Goal: Task Accomplishment & Management: Complete application form

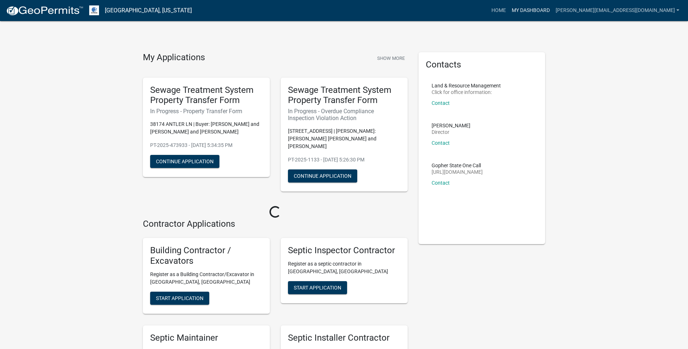
click at [552, 8] on link "My Dashboard" at bounding box center [531, 11] width 44 height 14
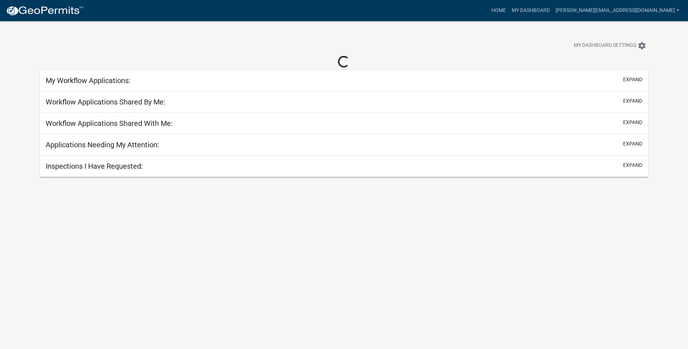
select select "3: 100"
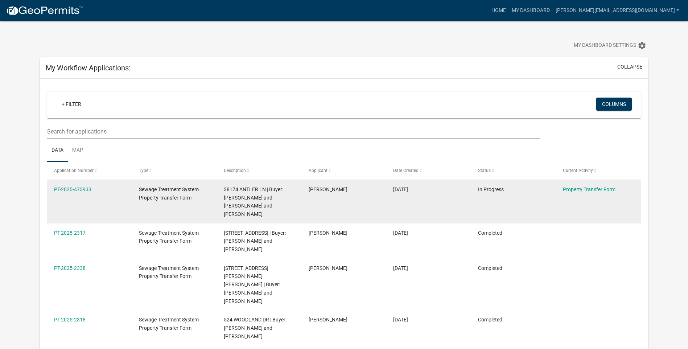
click at [150, 199] on span "Sewage Treatment System Property Transfer Form" at bounding box center [169, 193] width 60 height 14
click at [65, 190] on link "PT-2025-473933" at bounding box center [72, 189] width 37 height 6
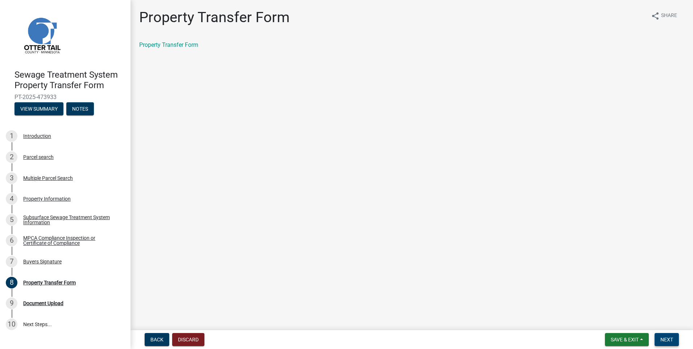
click at [665, 339] on span "Next" at bounding box center [666, 339] width 13 height 6
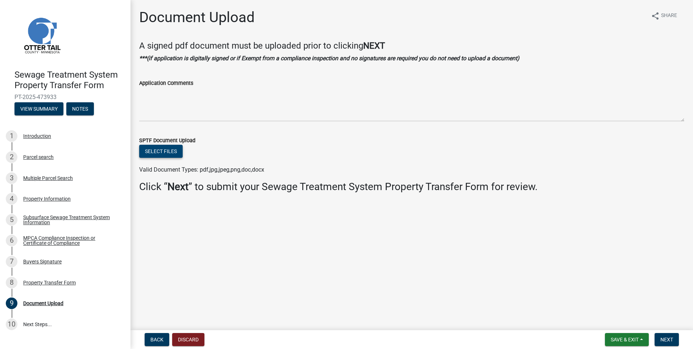
click at [164, 146] on button "Select files" at bounding box center [161, 151] width 44 height 13
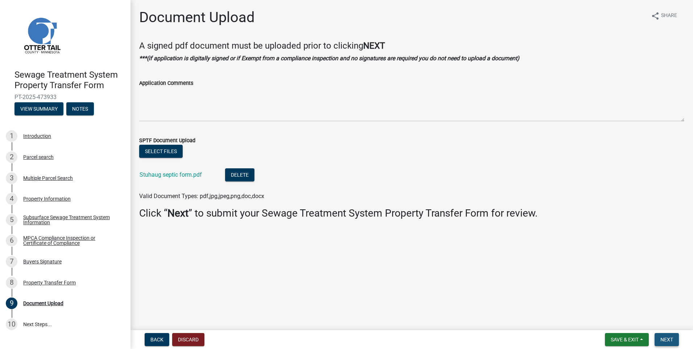
click at [670, 342] on span "Next" at bounding box center [666, 339] width 13 height 6
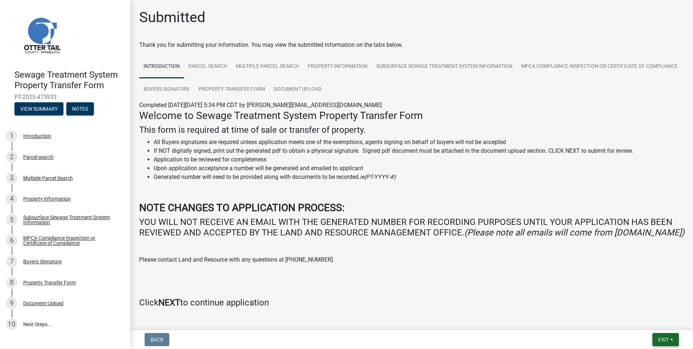
click at [672, 339] on button "Exit" at bounding box center [666, 339] width 26 height 13
click at [647, 322] on button "Save & Exit" at bounding box center [650, 320] width 58 height 17
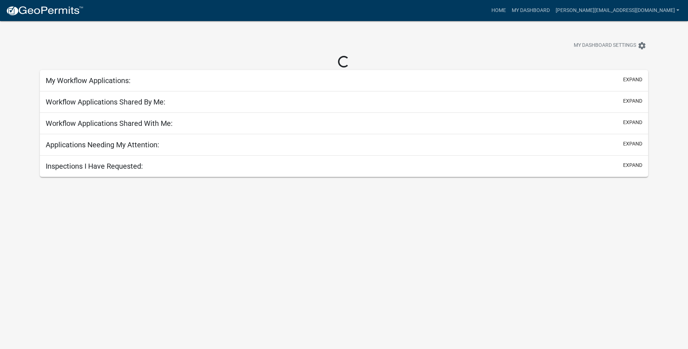
select select "3: 100"
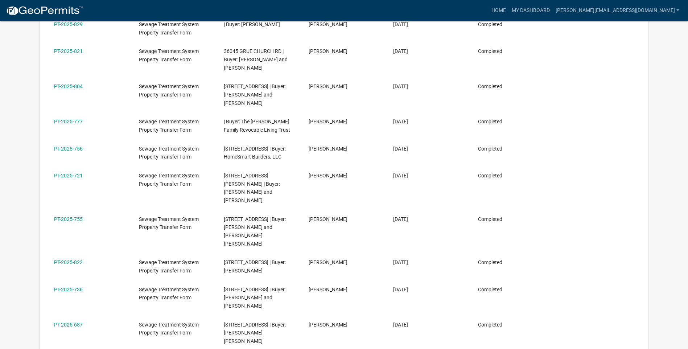
scroll to position [3131, 0]
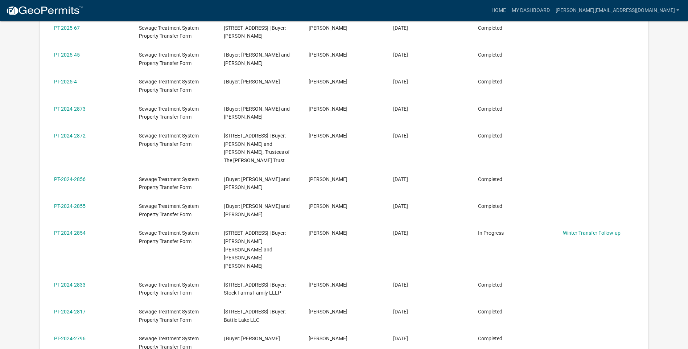
scroll to position [995, 0]
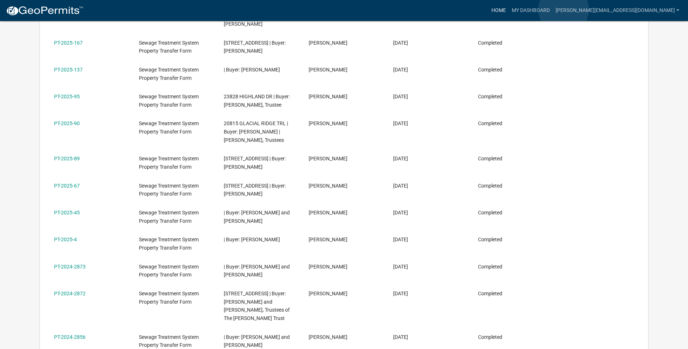
click at [509, 9] on link "Home" at bounding box center [498, 11] width 20 height 14
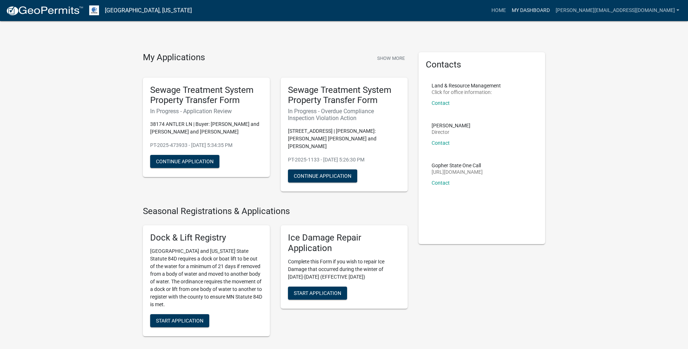
click at [552, 11] on link "My Dashboard" at bounding box center [531, 11] width 44 height 14
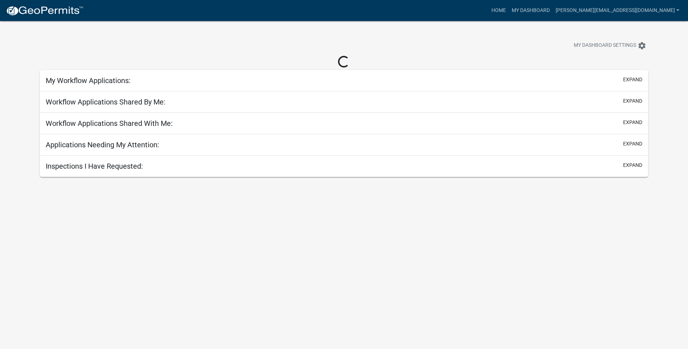
select select "3: 100"
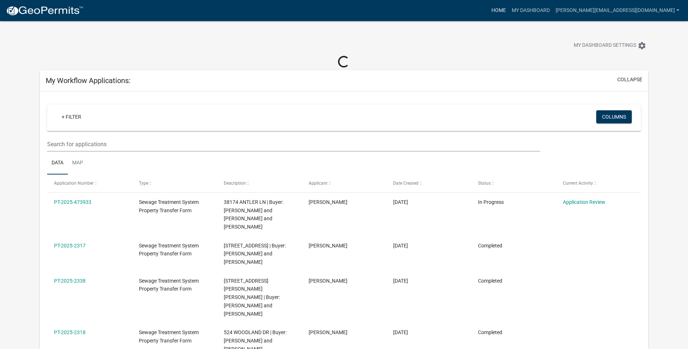
click at [509, 11] on link "Home" at bounding box center [498, 11] width 20 height 14
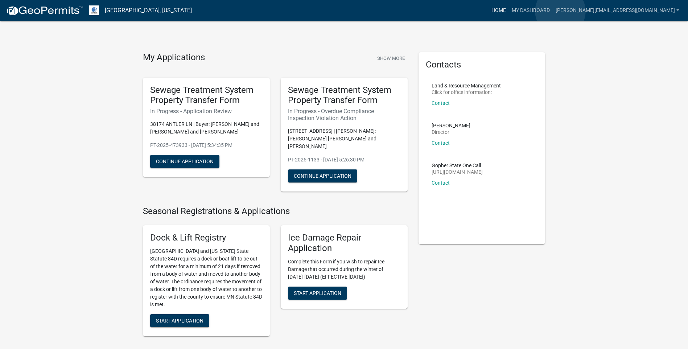
click at [509, 11] on link "Home" at bounding box center [498, 11] width 20 height 14
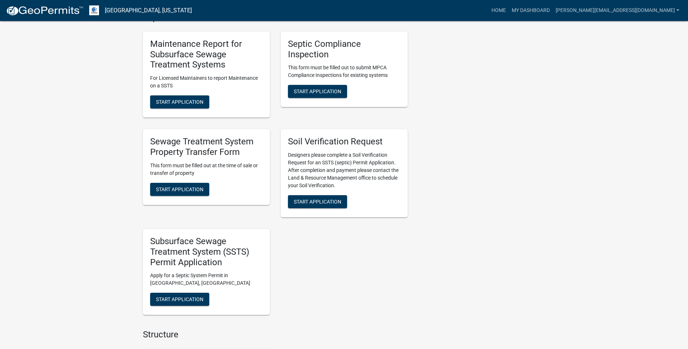
scroll to position [290, 0]
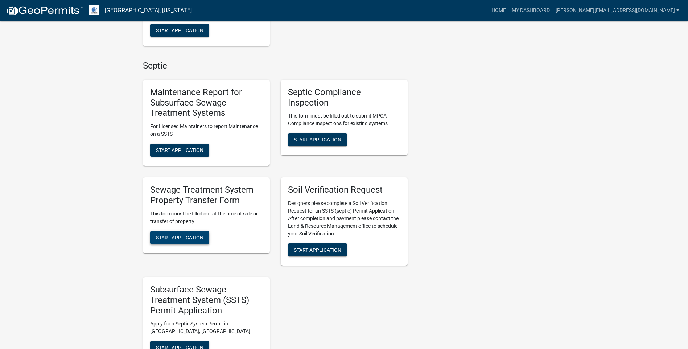
click at [170, 231] on button "Start Application" at bounding box center [179, 237] width 59 height 13
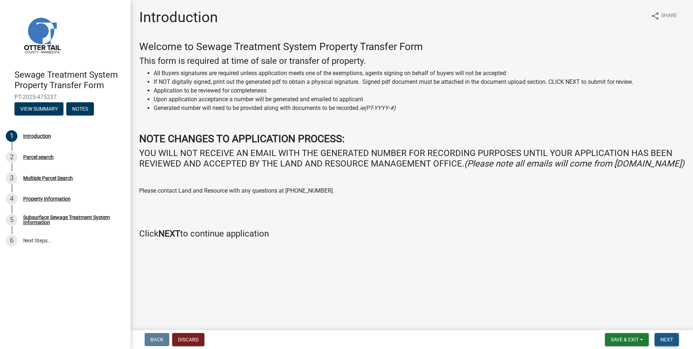
click at [672, 340] on span "Next" at bounding box center [666, 339] width 13 height 6
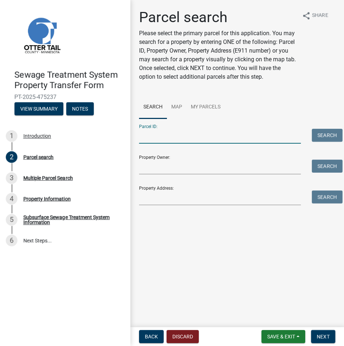
drag, startPoint x: 163, startPoint y: 137, endPoint x: 186, endPoint y: 140, distance: 23.0
click at [169, 137] on input "Parcel ID:" at bounding box center [220, 136] width 162 height 15
paste input "10-000-99-0480-000"
type input "10-000-99-0480-000"
click at [327, 142] on div "Search" at bounding box center [324, 136] width 34 height 15
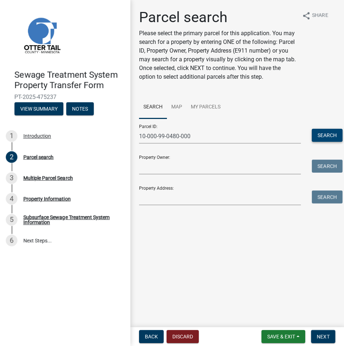
click at [329, 138] on button "Search" at bounding box center [327, 135] width 31 height 13
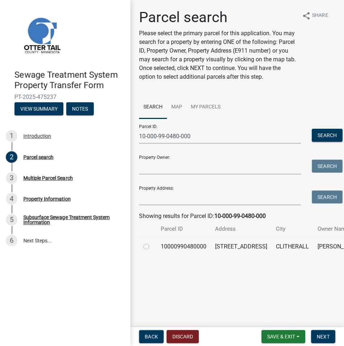
click at [152, 242] on label at bounding box center [152, 242] width 0 height 0
click at [152, 247] on input "radio" at bounding box center [154, 244] width 5 height 5
radio input "true"
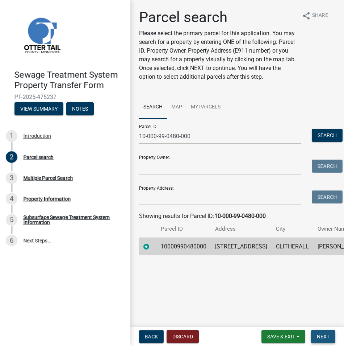
click at [318, 334] on span "Next" at bounding box center [323, 337] width 13 height 6
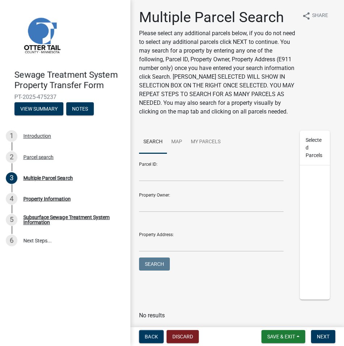
click at [311, 336] on form "Save & Exit Save Save & Exit Next" at bounding box center [299, 336] width 80 height 13
click at [320, 335] on span "Next" at bounding box center [323, 337] width 13 height 6
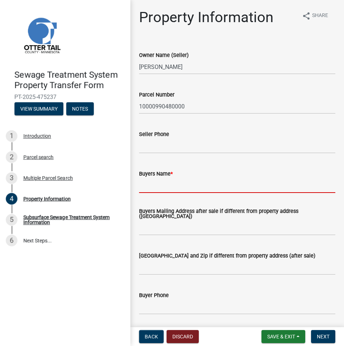
click at [141, 181] on input "Buyers Name *" at bounding box center [237, 185] width 196 height 15
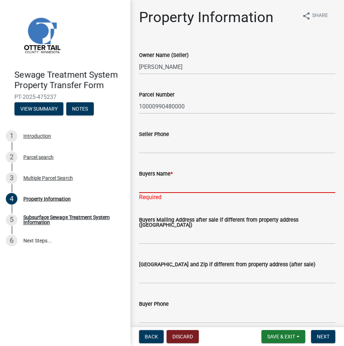
click at [149, 183] on input "Buyers Name *" at bounding box center [237, 185] width 196 height 15
paste input "[PERSON_NAME]"
type input "[PERSON_NAME]"
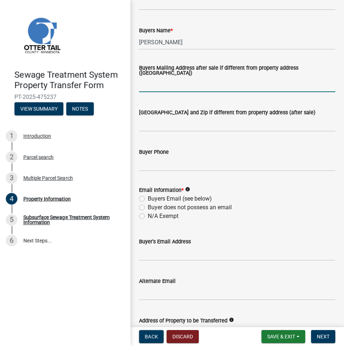
scroll to position [145, 0]
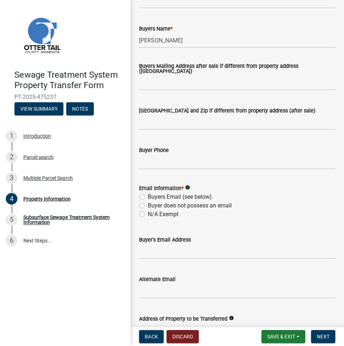
click at [148, 197] on label "Buyers Email (see below)" at bounding box center [180, 196] width 64 height 9
click at [148, 197] on input "Buyers Email (see below)" at bounding box center [150, 194] width 5 height 5
radio input "true"
click at [143, 254] on input "Buyer's Email Address" at bounding box center [237, 251] width 196 height 15
paste input "[EMAIL_ADDRESS][PERSON_NAME][DOMAIN_NAME]"
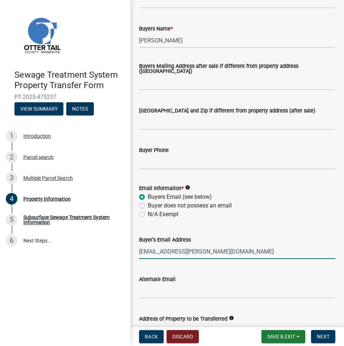
type input "[EMAIL_ADDRESS][PERSON_NAME][DOMAIN_NAME]"
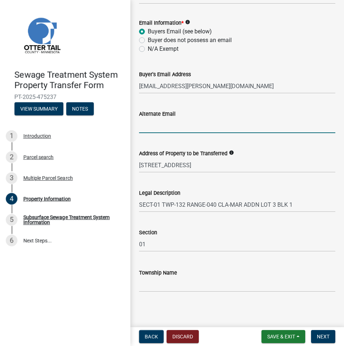
scroll to position [312, 0]
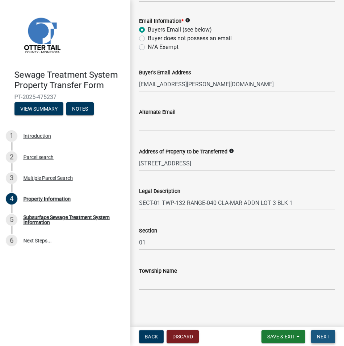
click at [325, 336] on span "Next" at bounding box center [323, 337] width 13 height 6
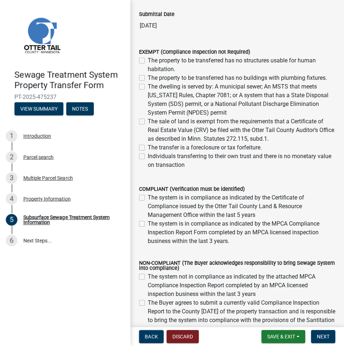
scroll to position [109, 0]
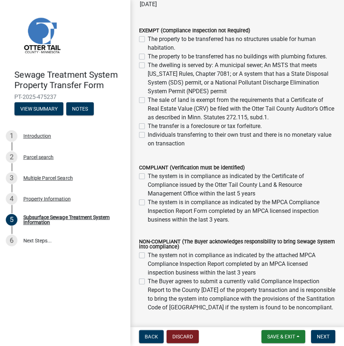
click at [148, 201] on label "The system is in compliance as indicated by the MPCA Compliance Inspection Repo…" at bounding box center [242, 211] width 188 height 26
click at [148, 201] on input "The system is in compliance as indicated by the MPCA Compliance Inspection Repo…" at bounding box center [150, 200] width 5 height 5
checkbox input "true"
checkbox input "false"
checkbox input "true"
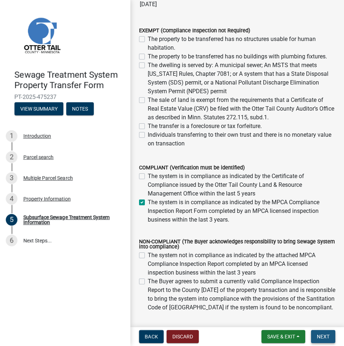
click at [322, 335] on span "Next" at bounding box center [323, 337] width 13 height 6
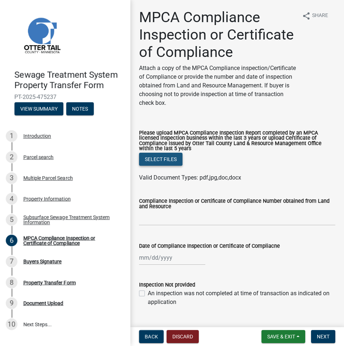
click at [163, 166] on button "Select files" at bounding box center [161, 159] width 44 height 13
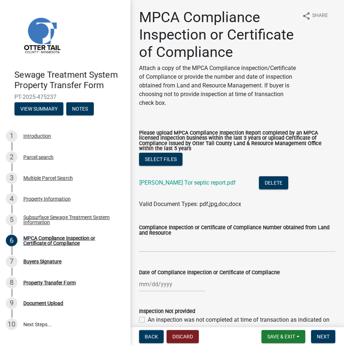
click at [141, 291] on div at bounding box center [172, 284] width 66 height 15
select select "9"
select select "2025"
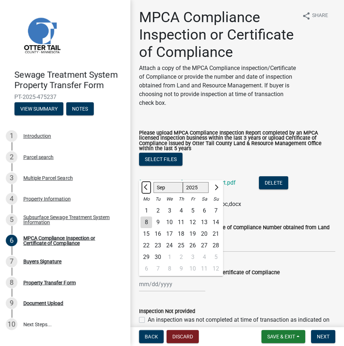
click at [144, 193] on button "Previous month" at bounding box center [146, 188] width 9 height 12
select select "7"
click at [181, 263] on div "31" at bounding box center [181, 257] width 12 height 12
type input "[DATE]"
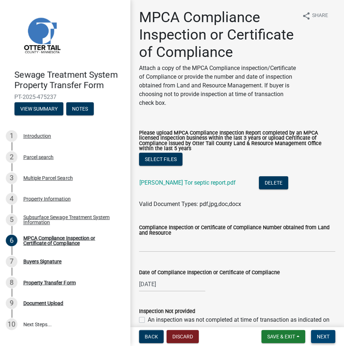
click at [328, 337] on span "Next" at bounding box center [323, 337] width 13 height 6
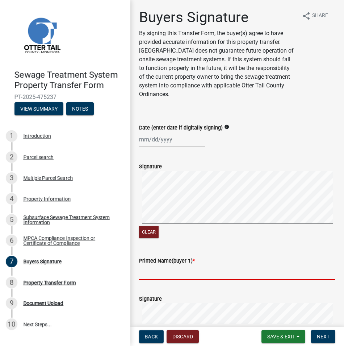
click at [148, 274] on input "Printed Name(buyer 1) *" at bounding box center [237, 272] width 196 height 15
click at [140, 273] on input "Printed Name(buyer 1) *" at bounding box center [237, 272] width 196 height 15
paste input "[PERSON_NAME]"
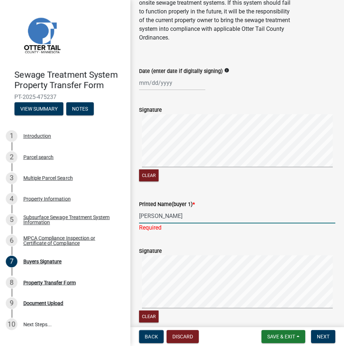
scroll to position [73, 0]
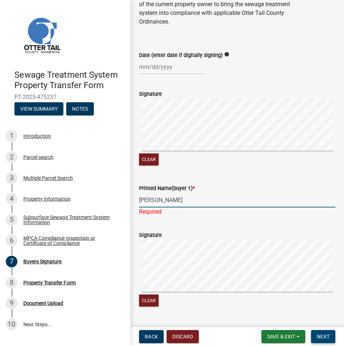
type input "[PERSON_NAME]"
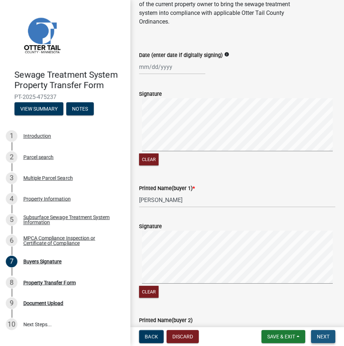
click at [326, 337] on span "Next" at bounding box center [323, 337] width 13 height 6
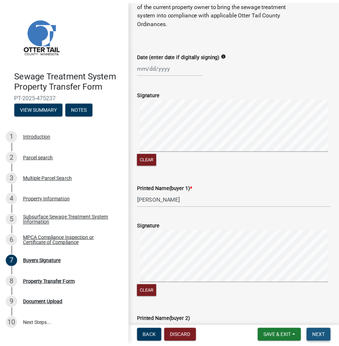
scroll to position [0, 0]
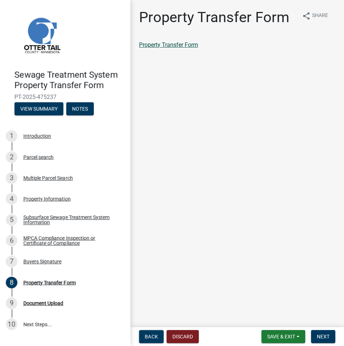
click at [155, 45] on link "Property Transfer Form" at bounding box center [168, 44] width 59 height 7
click at [274, 335] on span "Save & Exit" at bounding box center [282, 337] width 28 height 6
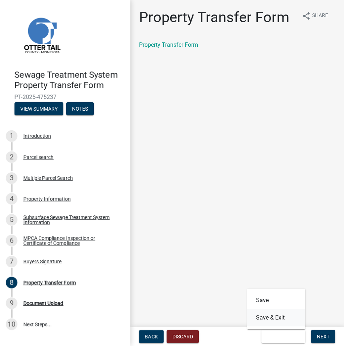
click at [272, 321] on button "Save & Exit" at bounding box center [277, 317] width 58 height 17
